Goal: Transaction & Acquisition: Book appointment/travel/reservation

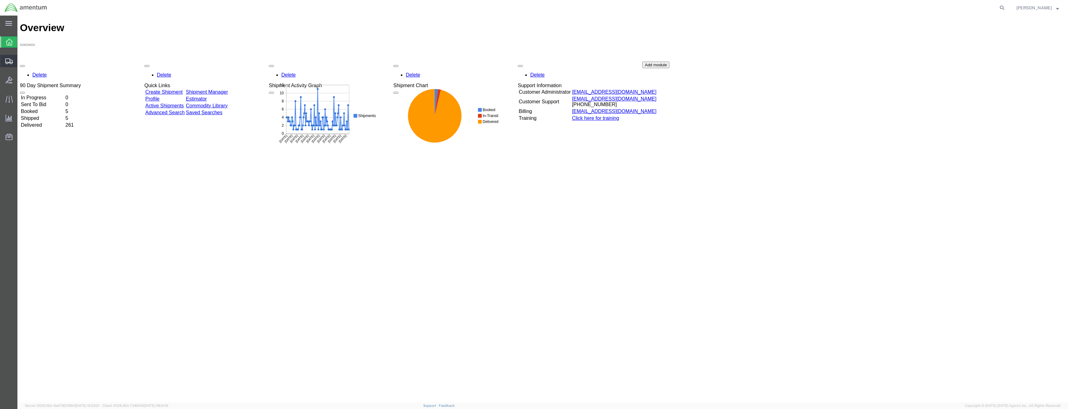
click at [8, 59] on icon at bounding box center [8, 61] width 7 height 6
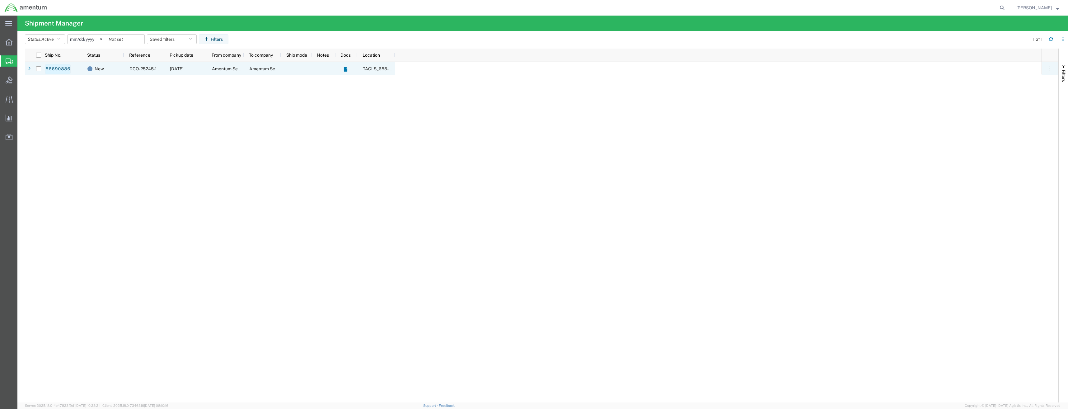
click at [56, 68] on link "56690886" at bounding box center [58, 69] width 26 height 10
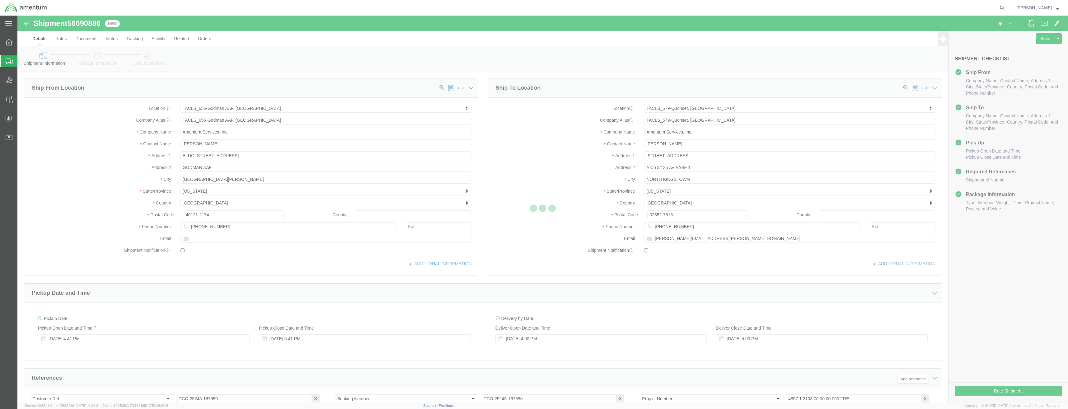
select select "42727"
select select "42701"
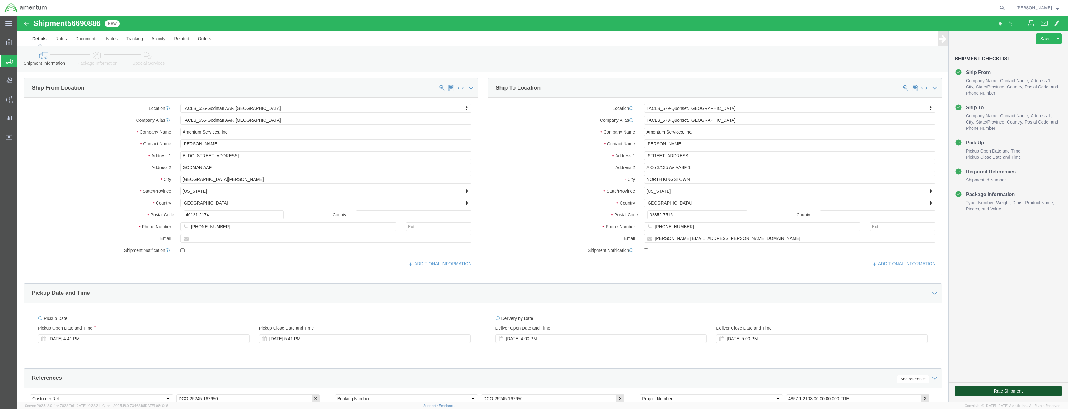
click button "Rate Shipment"
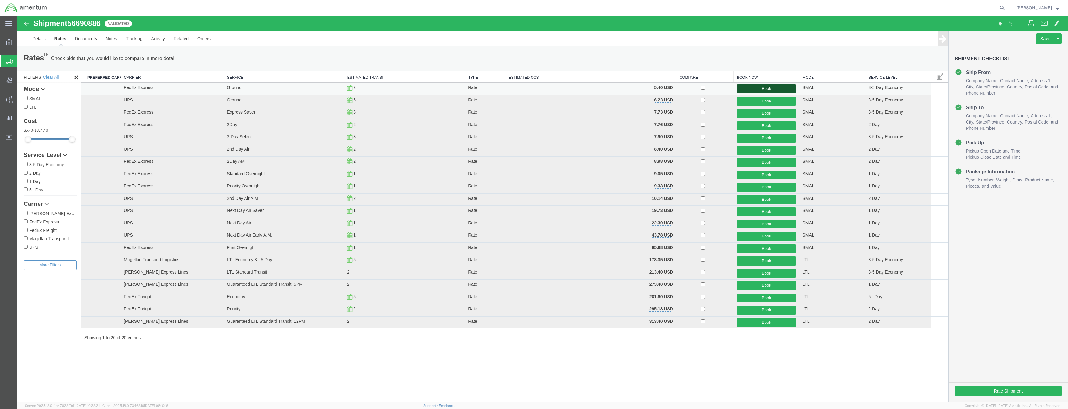
click at [783, 91] on button "Book" at bounding box center [765, 88] width 59 height 9
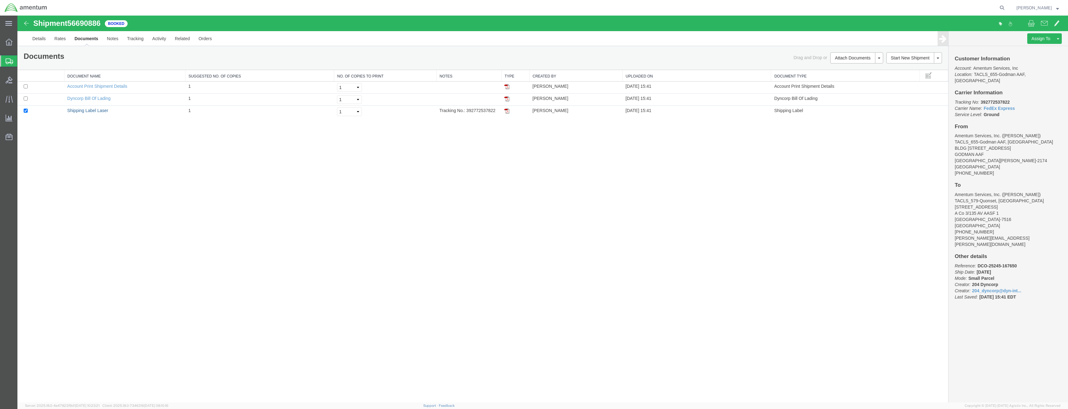
drag, startPoint x: 95, startPoint y: 111, endPoint x: 287, endPoint y: 177, distance: 202.6
click at [95, 111] on link "Shipping Label Laser" at bounding box center [87, 110] width 41 height 5
drag, startPoint x: 467, startPoint y: 110, endPoint x: 495, endPoint y: 109, distance: 28.7
click at [495, 109] on td "Tracking No.: 392772537822" at bounding box center [468, 112] width 65 height 12
copy td "392772537822"
